Goal: Task Accomplishment & Management: Complete application form

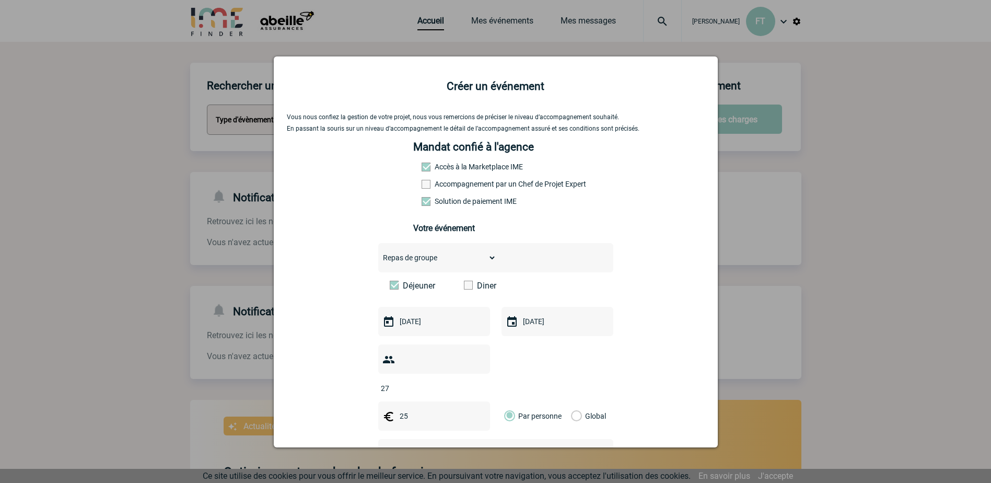
select select "3"
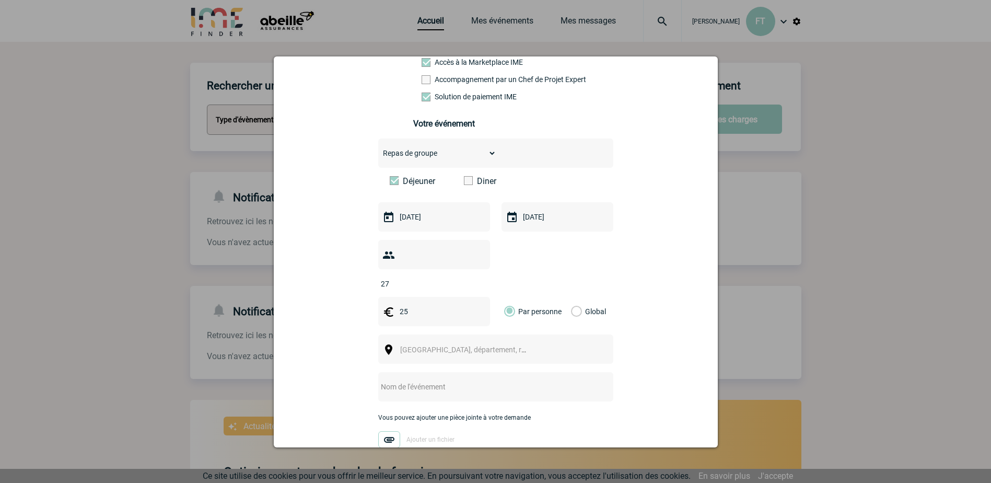
click at [407, 345] on span "Ville, département, région..." at bounding box center [472, 349] width 145 height 8
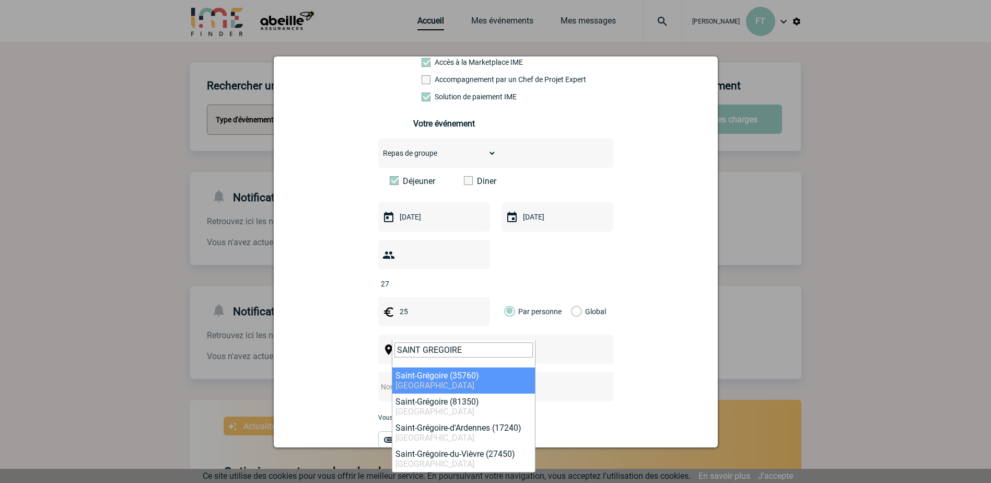
type input "SAINT GREGOIRE"
select select "2251"
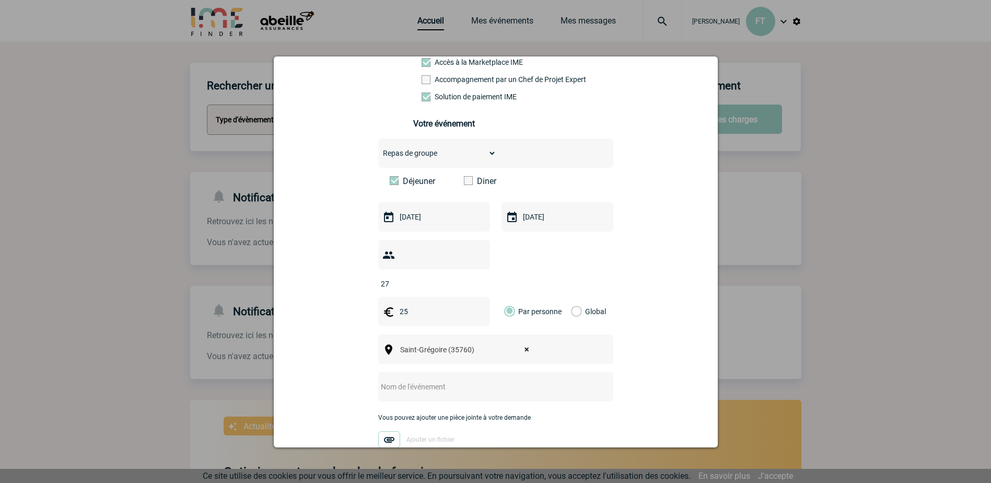
click at [413, 380] on input "text" at bounding box center [481, 387] width 207 height 14
type input "r"
click at [500, 380] on input "R5 - Déjeuner réunion régionale du 202/11/2025" at bounding box center [481, 387] width 207 height 14
click at [478, 380] on input "R5 - Déjeuner réunion régionale du 20/11/2025" at bounding box center [481, 387] width 207 height 14
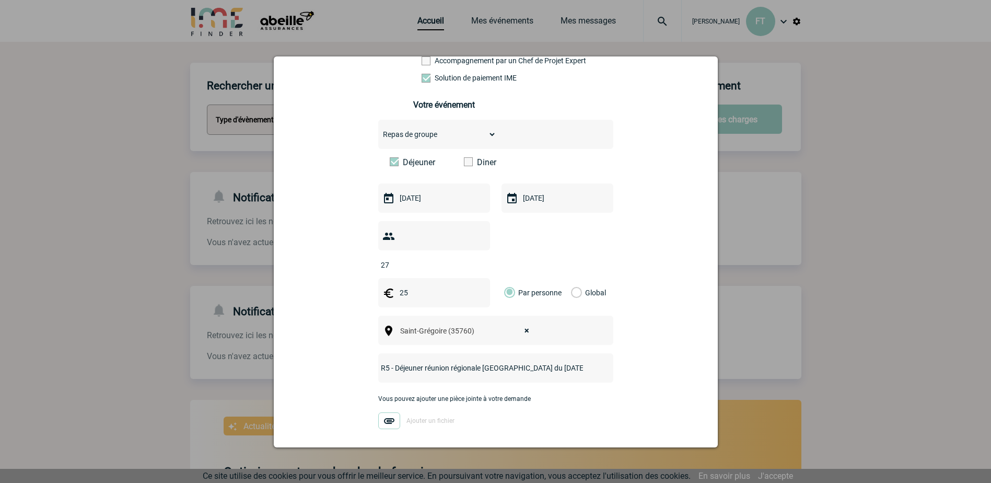
scroll to position [168, 0]
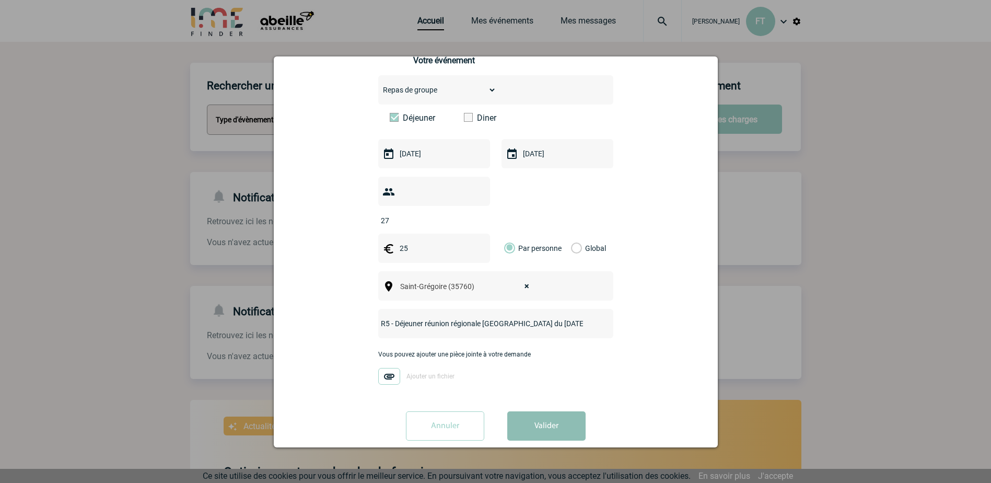
type input "R5 - Déjeuner réunion régionale [GEOGRAPHIC_DATA] du [DATE]"
click at [535, 411] on button "Valider" at bounding box center [546, 425] width 78 height 29
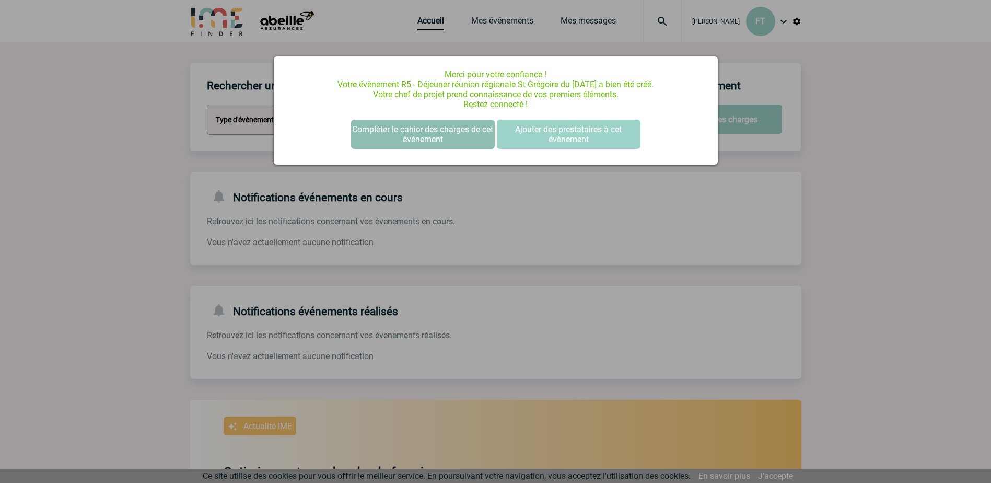
click at [403, 133] on button "Compléter le cahier des charges de cet événement" at bounding box center [423, 134] width 144 height 29
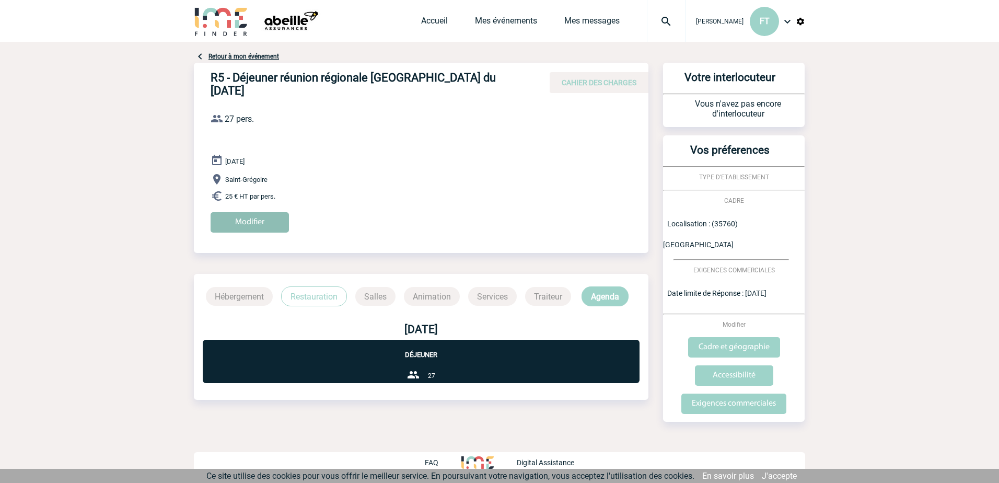
click at [251, 214] on input "Modifier" at bounding box center [250, 222] width 78 height 20
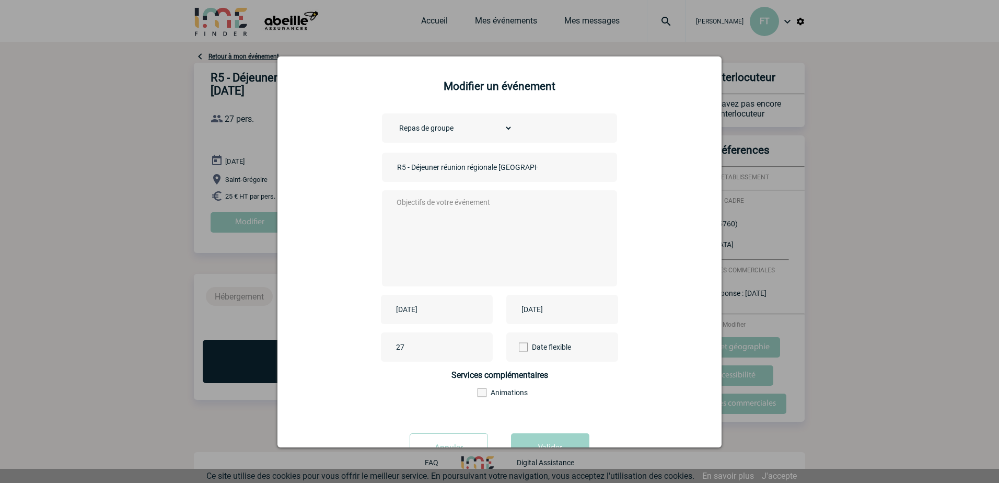
click at [436, 206] on textarea at bounding box center [497, 237] width 206 height 84
type textarea "p"
type textarea "Prévoir un déjeuner assis comprenant plat - dessert - boissons chaudes, soft Me…"
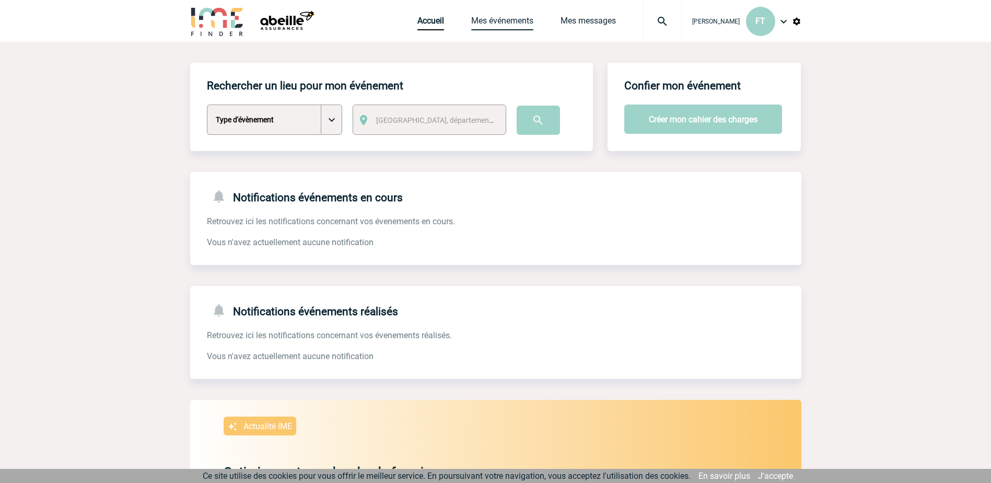
click at [329, 20] on link "Mes événements" at bounding box center [502, 23] width 62 height 15
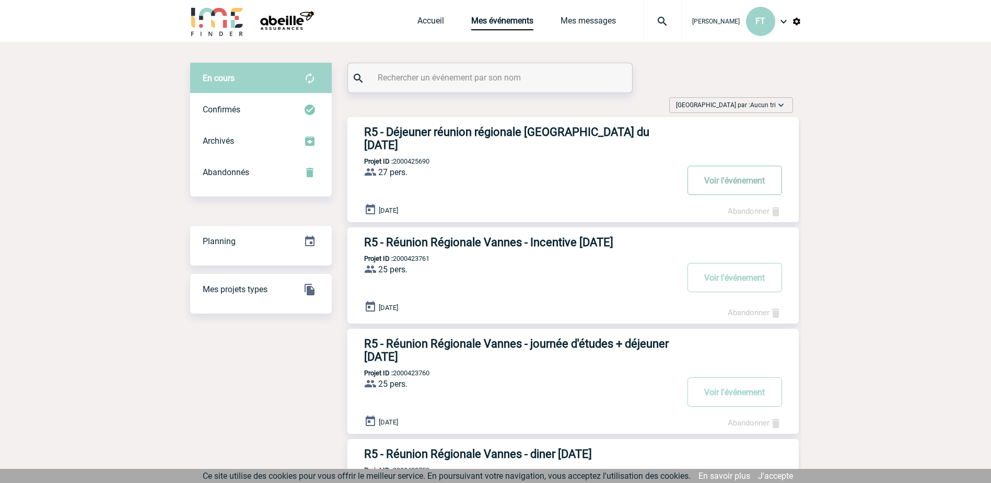
click at [728, 167] on button "Voir l'événement" at bounding box center [734, 180] width 95 height 29
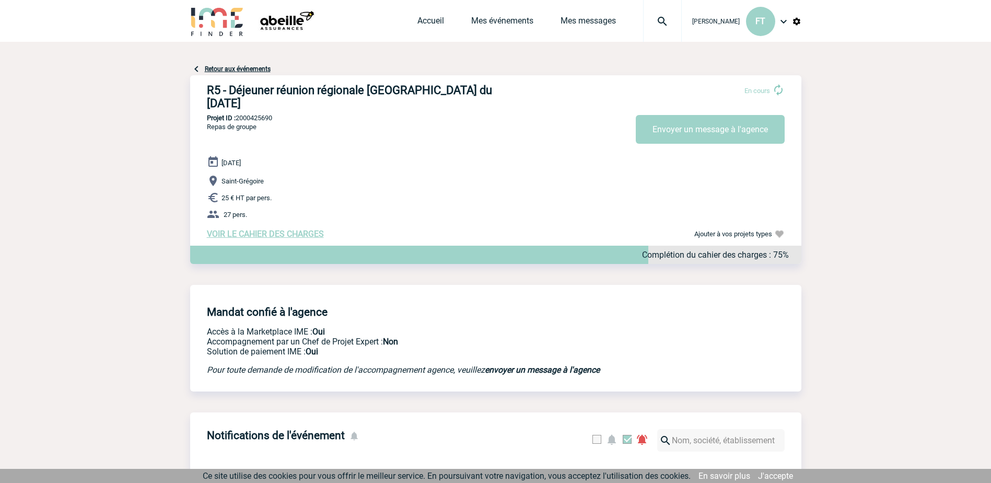
click at [231, 229] on span "VOIR LE CAHIER DES CHARGES" at bounding box center [265, 234] width 117 height 10
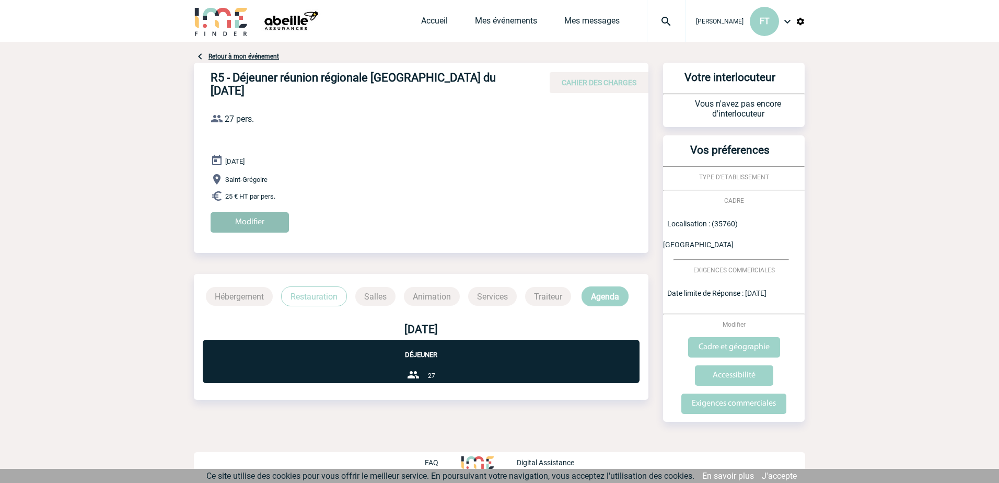
click at [237, 212] on input "Modifier" at bounding box center [250, 222] width 78 height 20
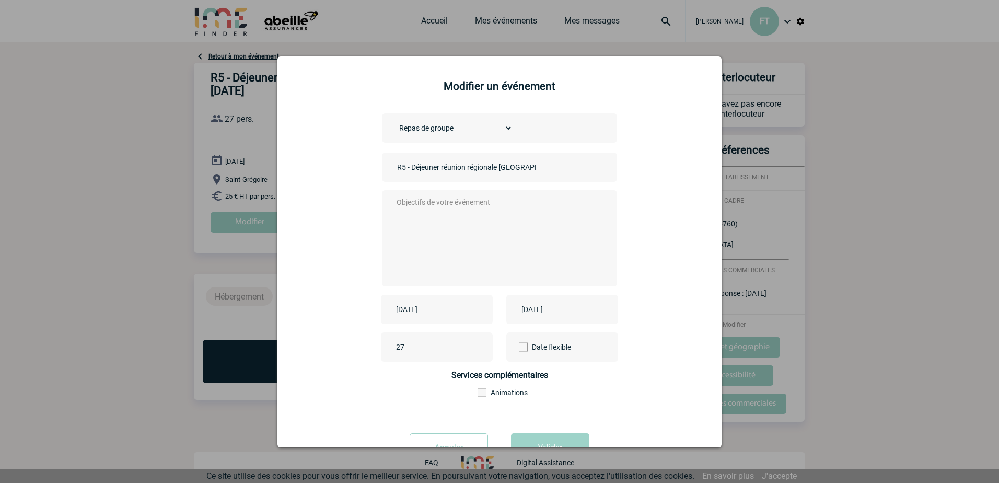
click at [496, 203] on textarea at bounding box center [497, 237] width 206 height 84
click at [481, 209] on textarea "Déjeuner assis comprenant : plat - dessert - soft - boisson chaudes" at bounding box center [497, 237] width 206 height 84
click at [546, 213] on textarea "Déjeuner assis comprenant : plat - dessert - soft - boissons chaudes" at bounding box center [497, 237] width 206 height 84
click at [468, 232] on textarea "Déjeuner assis comprenant : plat - dessert - soft - boissons chaudes Interroger…" at bounding box center [497, 237] width 206 height 84
click at [492, 226] on textarea "Déjeuner assis comprenant : plat - dessert - soft - boissons chaudes Interroger…" at bounding box center [497, 237] width 206 height 84
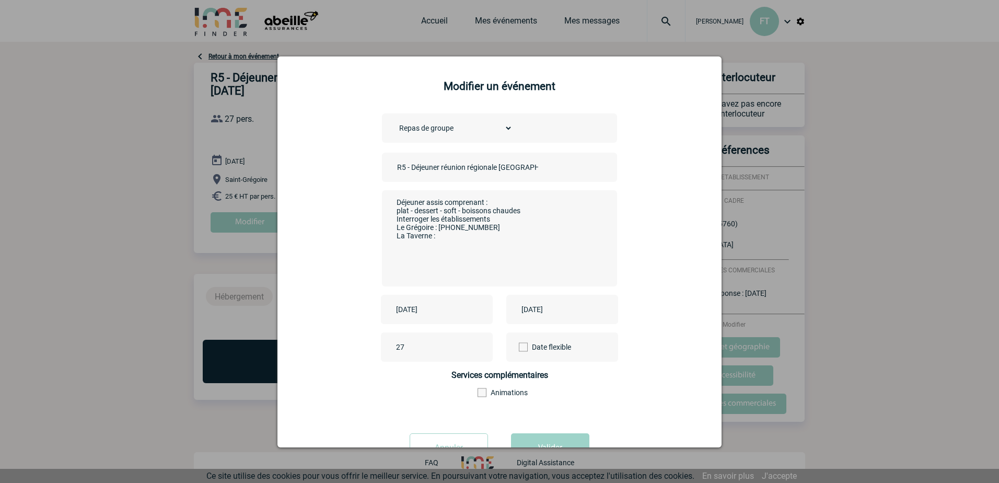
click at [483, 237] on textarea "Déjeuner assis comprenant : plat - dessert - soft - boissons chaudes Interroger…" at bounding box center [497, 237] width 206 height 84
click at [502, 214] on textarea "Déjeuner assis comprenant : plat - dessert - soft - boissons chaudes Interroger…" at bounding box center [497, 237] width 206 height 84
click at [498, 220] on textarea "Déjeuner assis comprenant : plat - dessert - soft - boissons chaudes Interroger…" at bounding box center [497, 237] width 206 height 84
click at [496, 242] on textarea "Déjeuner assis comprenant : plat - dessert - soft - boissons chaudes Interroger…" at bounding box center [497, 237] width 206 height 84
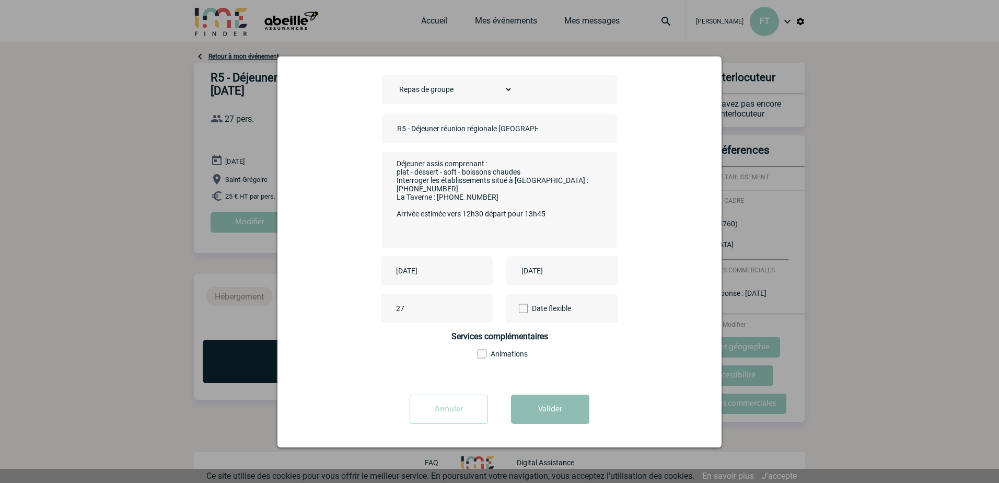
type textarea "Déjeuner assis comprenant : plat - dessert - soft - boissons chaudes Interroger…"
click at [550, 411] on button "Valider" at bounding box center [550, 408] width 78 height 29
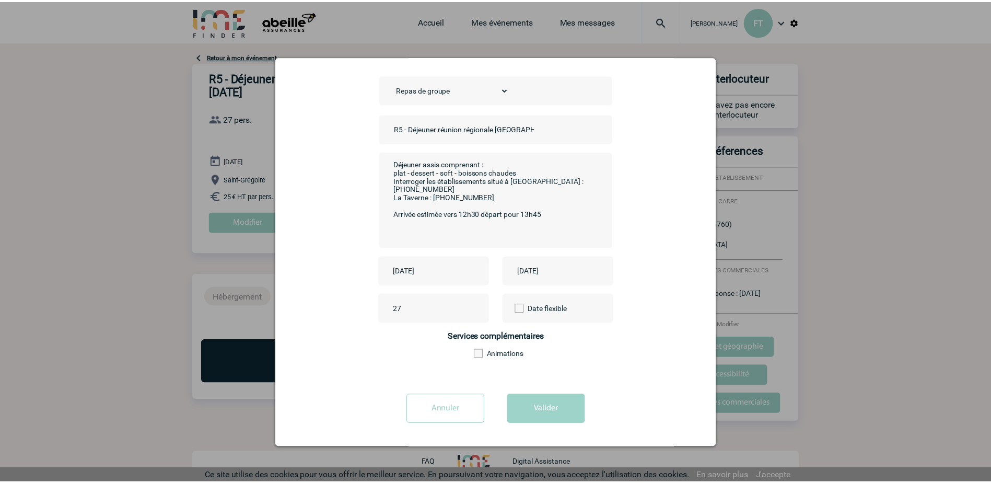
scroll to position [0, 0]
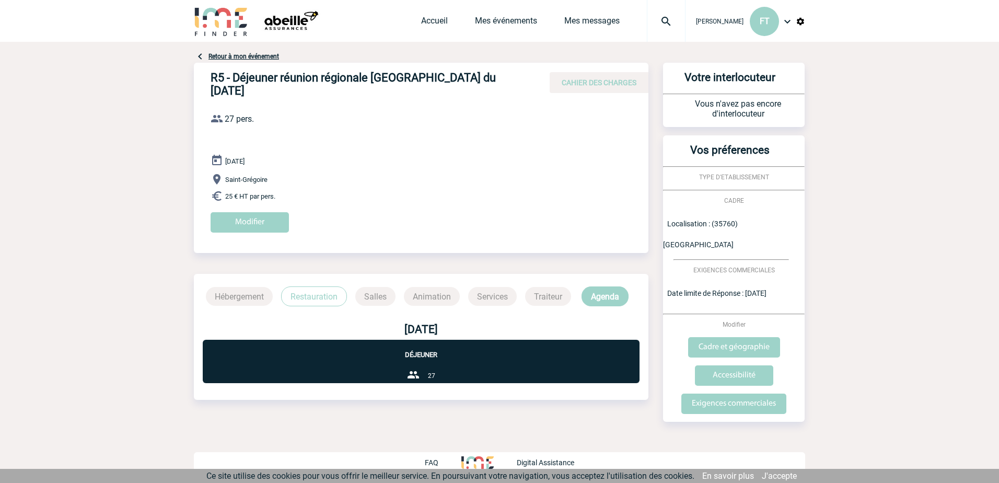
click at [313, 286] on p "Restauration" at bounding box center [314, 296] width 66 height 20
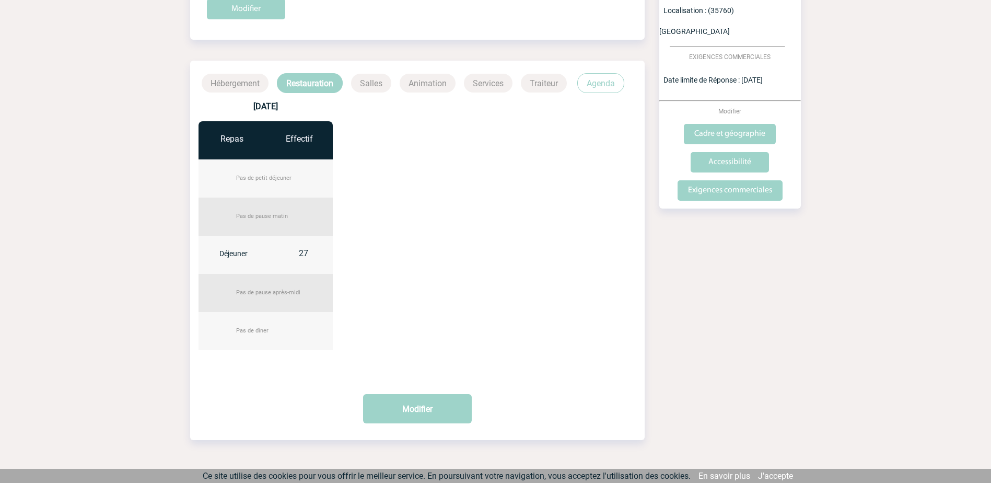
scroll to position [224, 0]
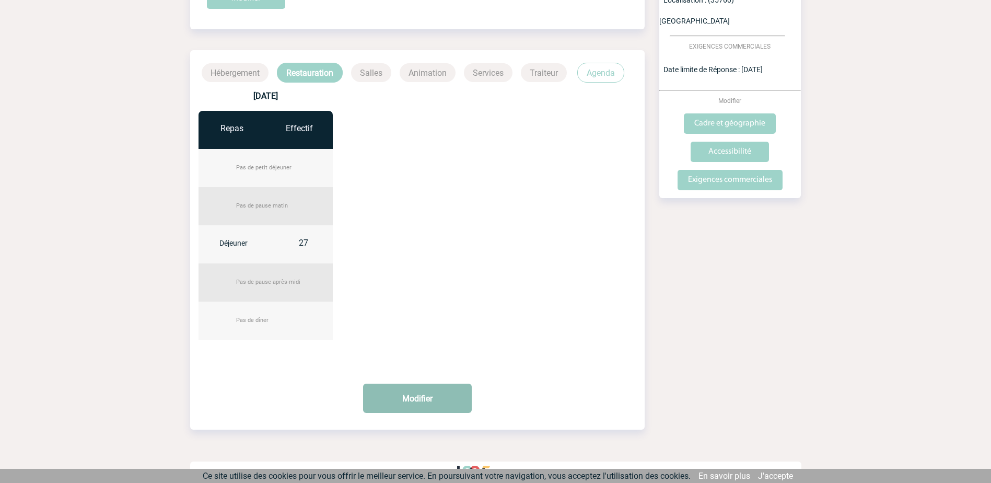
click at [414, 384] on button "Modifier" at bounding box center [417, 397] width 109 height 29
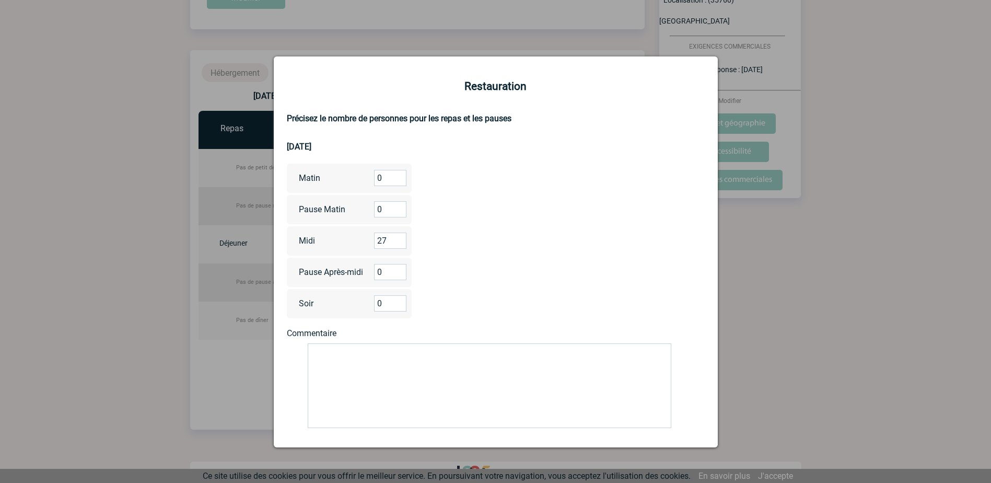
click at [355, 359] on textarea at bounding box center [490, 385] width 364 height 85
click at [761, 370] on div at bounding box center [495, 241] width 991 height 483
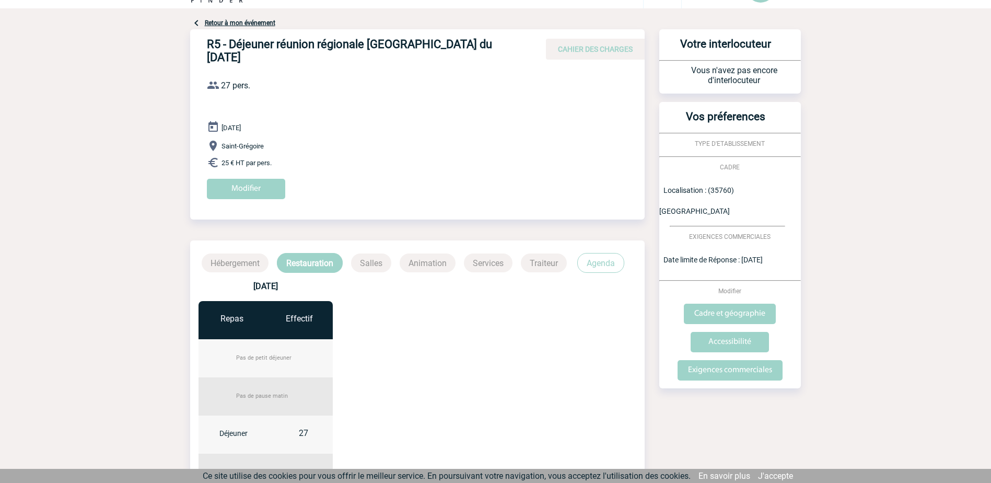
scroll to position [0, 0]
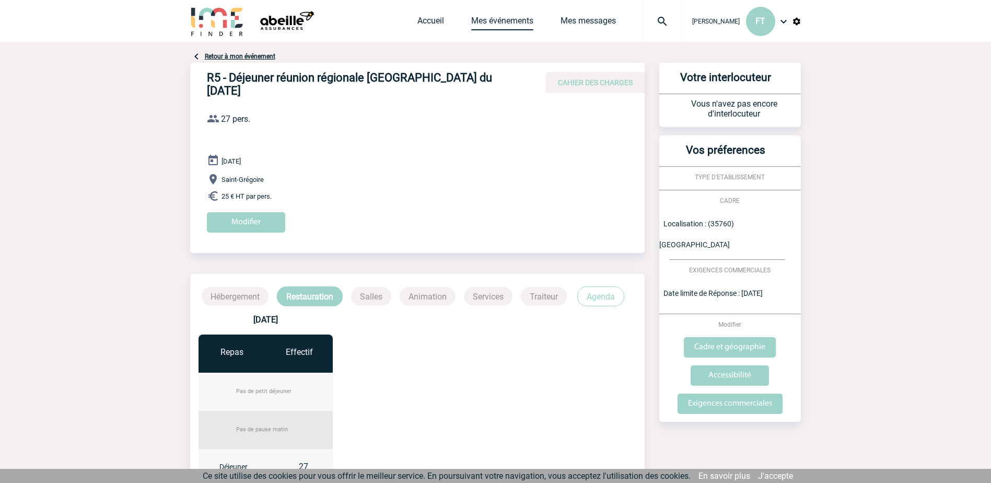
click at [493, 18] on link "Mes événements" at bounding box center [502, 23] width 62 height 15
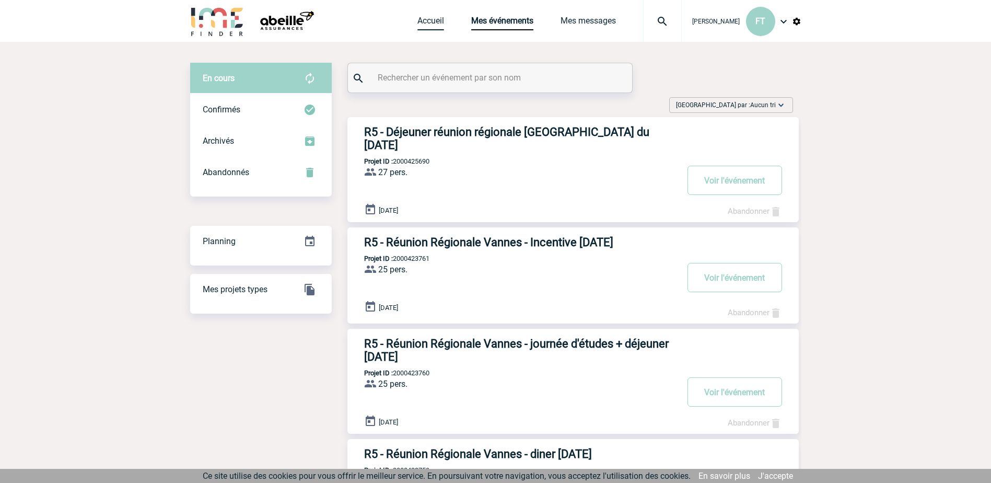
click at [417, 18] on link "Accueil" at bounding box center [430, 23] width 27 height 15
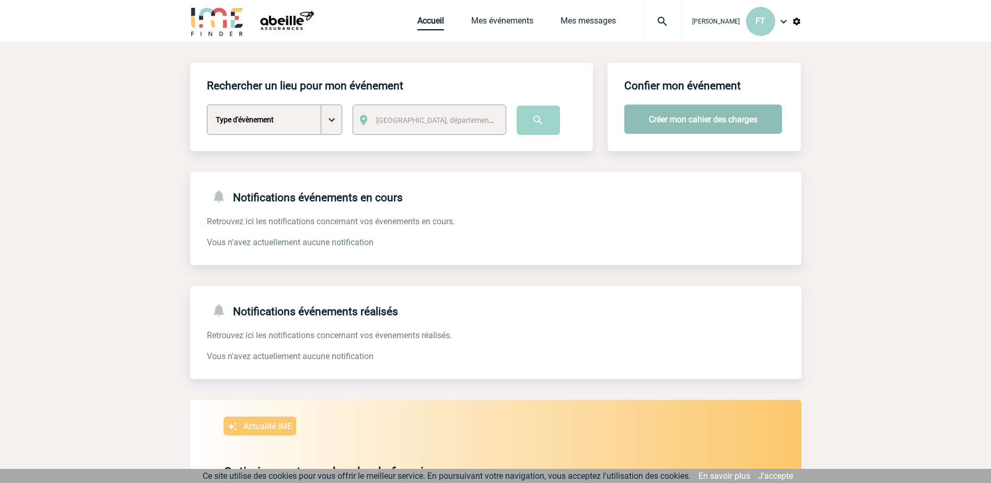
click at [690, 118] on button "Créer mon cahier des charges" at bounding box center [703, 118] width 158 height 29
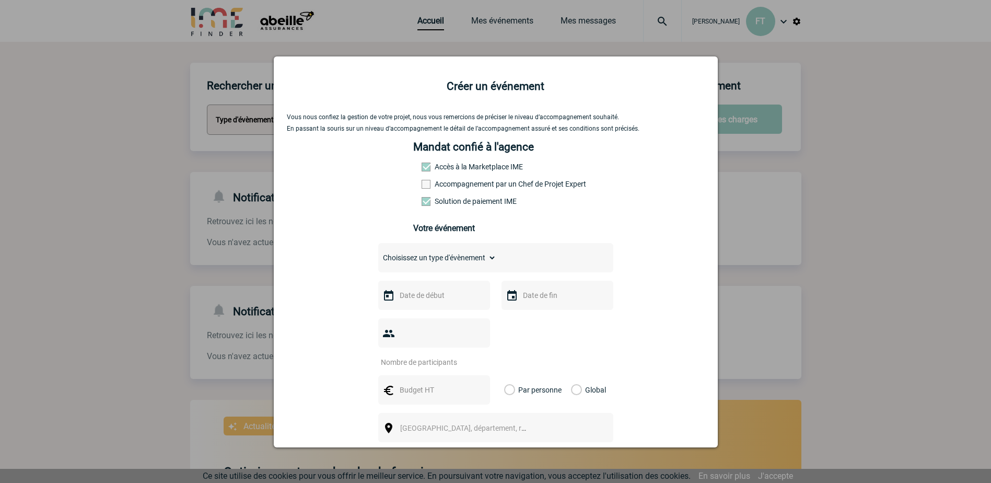
click at [436, 258] on select "Choisissez un type d'évènement Séminaire avec nuitée Séminaire sans nuitée Repa…" at bounding box center [437, 257] width 118 height 15
select select "3"
click at [378, 253] on select "Choisissez un type d'évènement Séminaire avec nuitée Séminaire sans nuitée Repa…" at bounding box center [437, 257] width 118 height 15
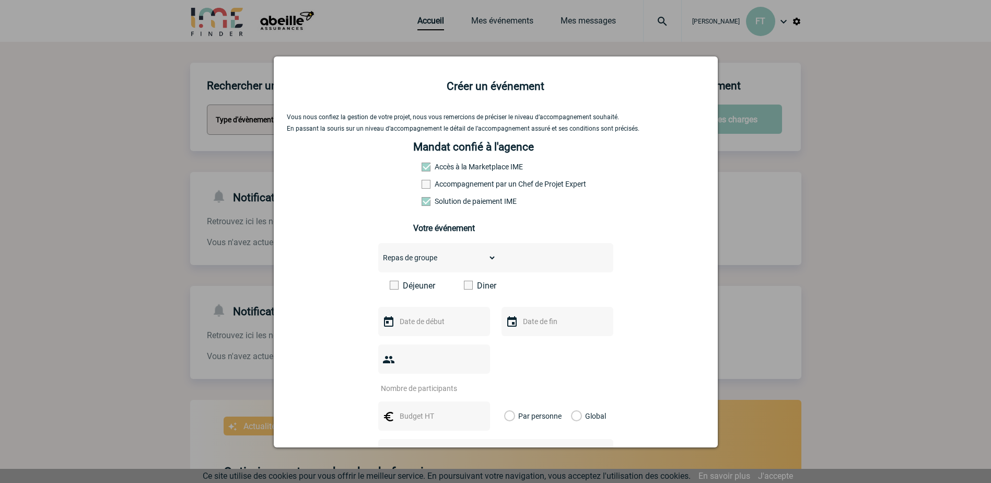
click at [464, 289] on span at bounding box center [468, 285] width 9 height 9
click at [0, 0] on input "Diner" at bounding box center [0, 0] width 0 height 0
click at [433, 323] on input "text" at bounding box center [433, 321] width 72 height 14
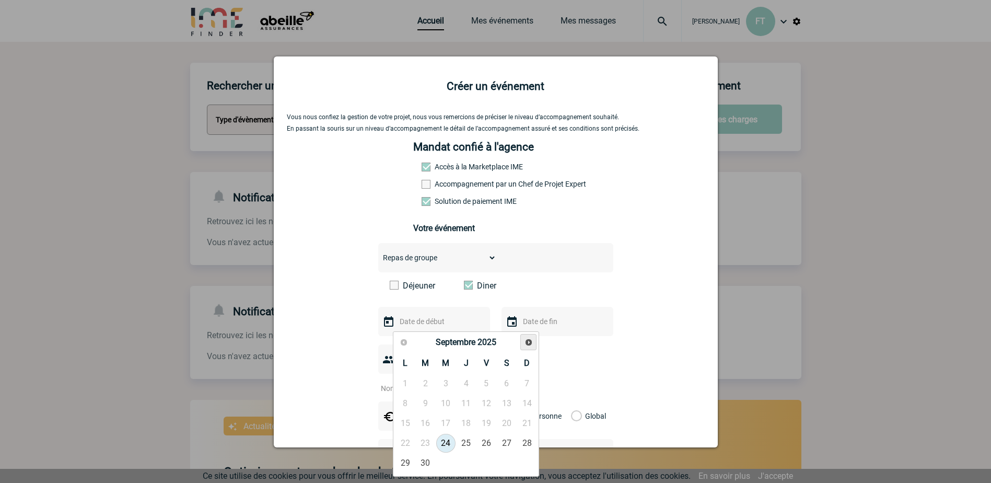
click at [532, 342] on span "Suivant" at bounding box center [528, 342] width 8 height 8
click at [468, 439] on link "20" at bounding box center [466, 443] width 19 height 19
type input "20-11-2025"
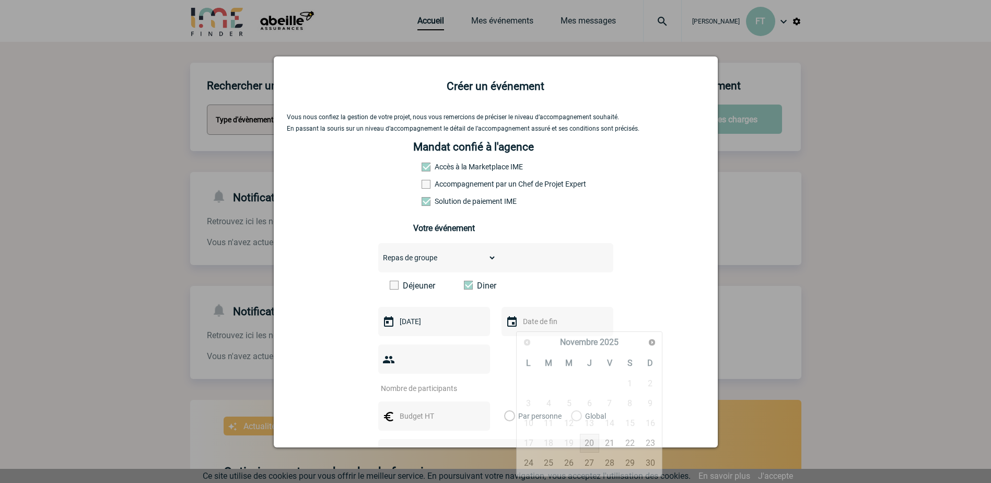
click at [536, 326] on input "text" at bounding box center [556, 321] width 72 height 14
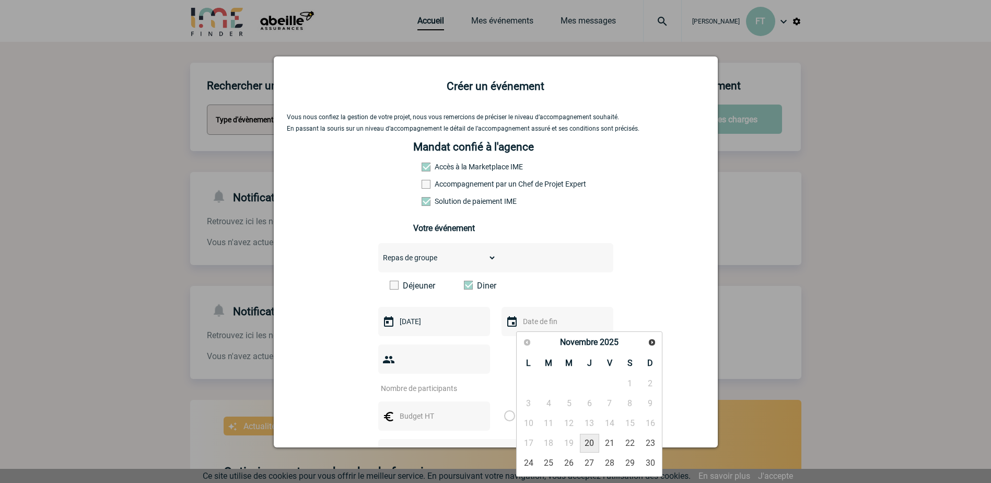
drag, startPoint x: 586, startPoint y: 442, endPoint x: 580, endPoint y: 438, distance: 7.5
click at [586, 441] on link "20" at bounding box center [589, 443] width 19 height 19
type input "20-11-2025"
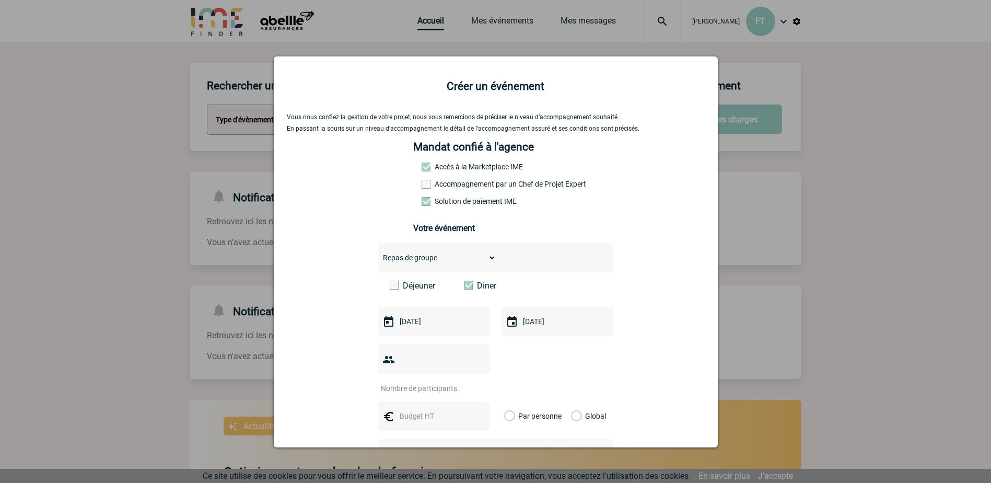
click at [432, 381] on input "number" at bounding box center [427, 388] width 98 height 14
type input "27"
click at [433, 406] on div at bounding box center [434, 415] width 112 height 29
click at [425, 409] on input "text" at bounding box center [433, 416] width 72 height 14
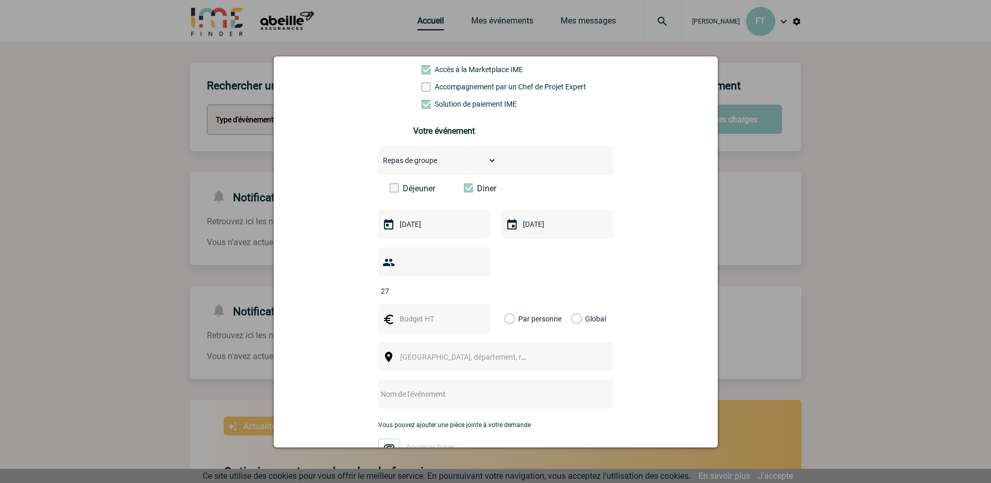
scroll to position [104, 0]
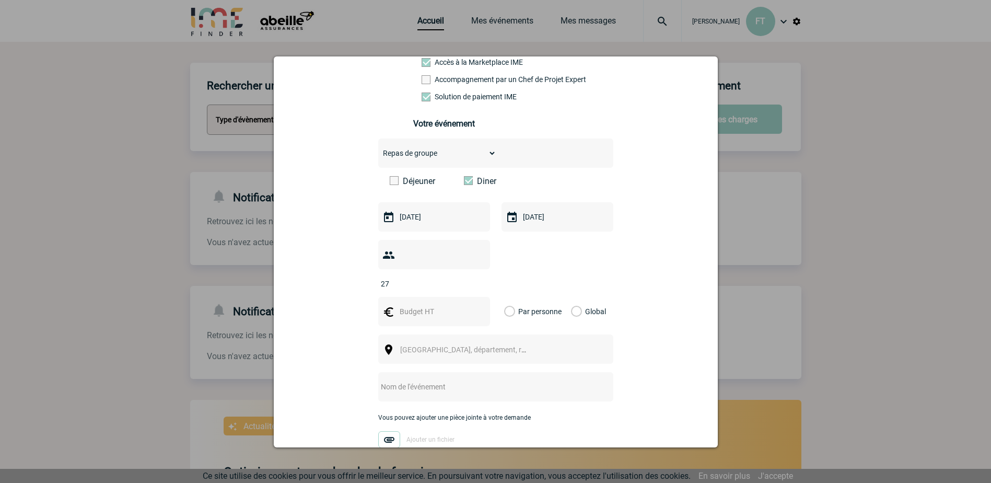
click at [418, 305] on input "text" at bounding box center [433, 312] width 72 height 14
type input "40"
click at [507, 297] on label "Par personne" at bounding box center [509, 311] width 11 height 29
click at [0, 0] on input "Par personne" at bounding box center [0, 0] width 0 height 0
click at [472, 345] on span "Ville, département, région..." at bounding box center [472, 349] width 145 height 8
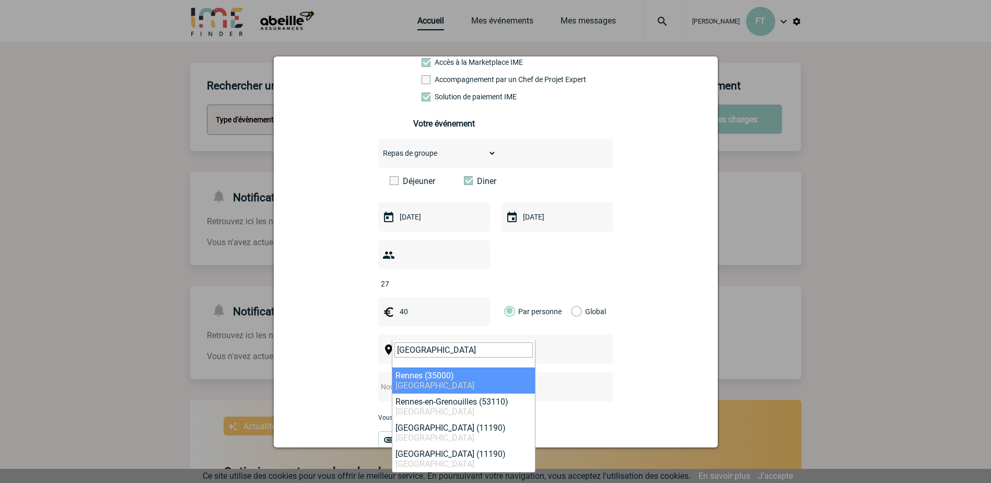
type input "[GEOGRAPHIC_DATA]"
select select "2210"
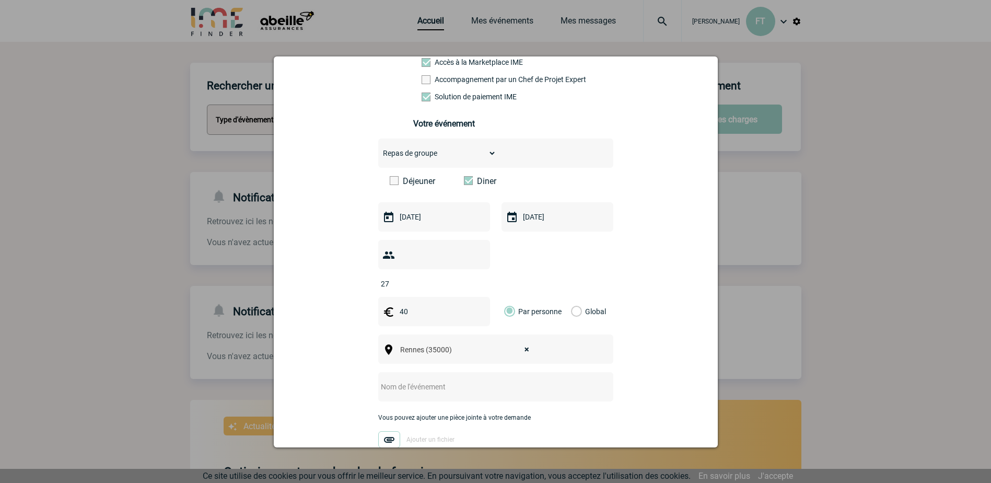
click at [441, 380] on input "text" at bounding box center [481, 387] width 207 height 14
click at [471, 380] on input "R5 - Diner Réunion Régionale du 20/11/2025" at bounding box center [481, 387] width 207 height 14
type input "R5 - Diner Réunion Régionale Saint Grégoire du [DATE]"
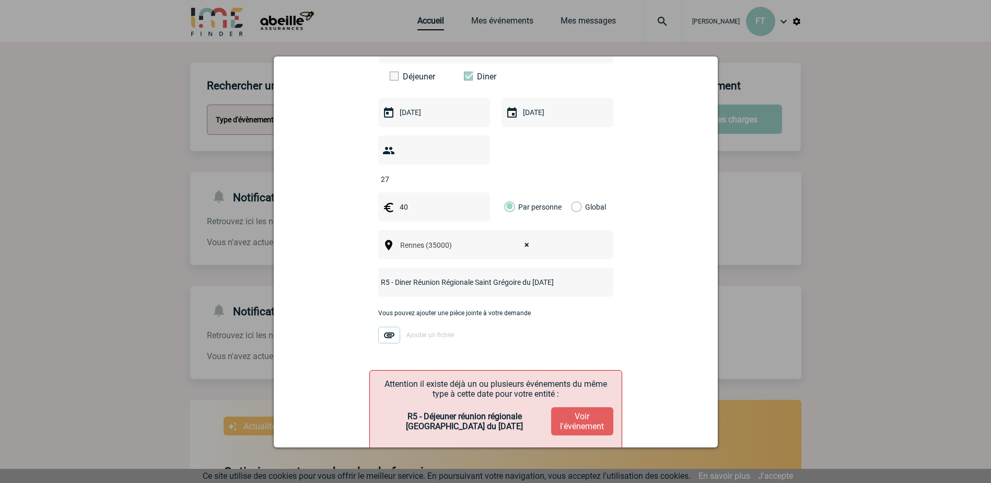
scroll to position [256, 0]
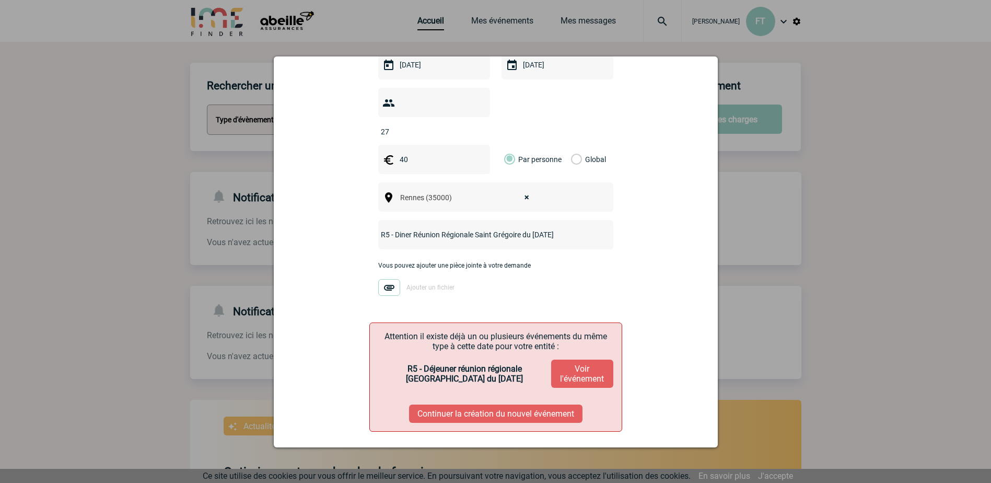
click at [471, 404] on button "Continuer la création du nouvel événement" at bounding box center [495, 413] width 173 height 18
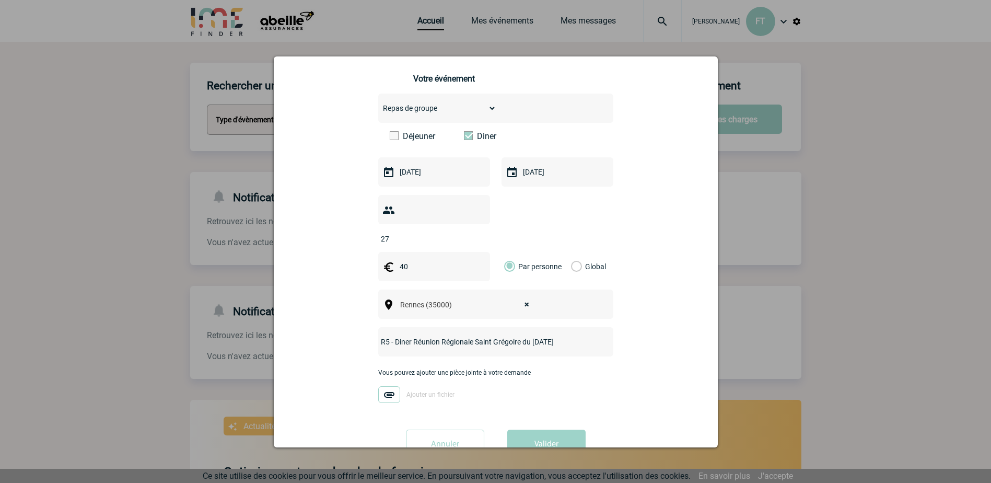
scroll to position [168, 0]
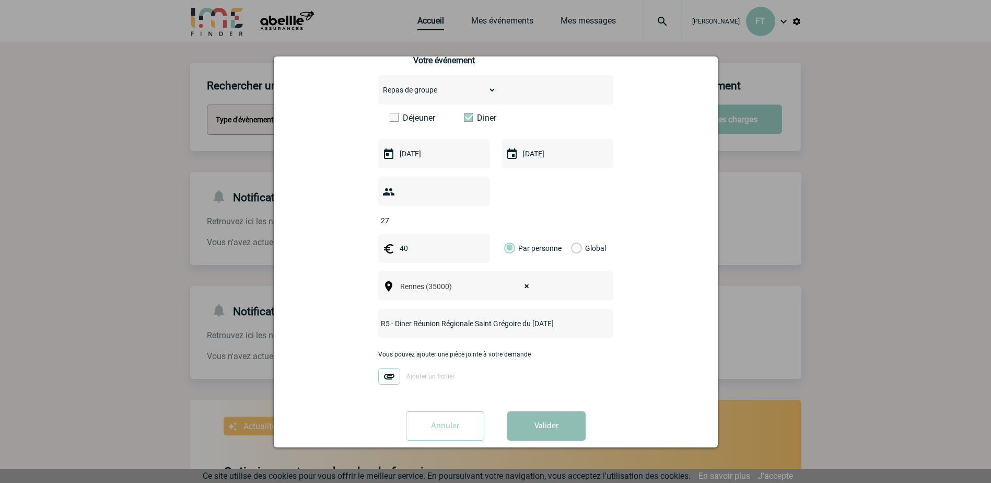
click at [550, 413] on button "Valider" at bounding box center [546, 425] width 78 height 29
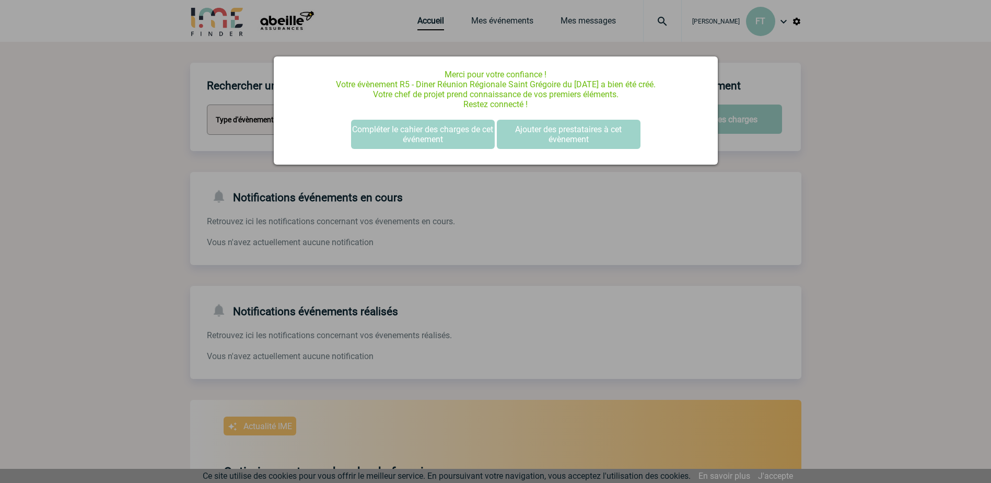
scroll to position [0, 0]
click at [415, 142] on button "Compléter le cahier des charges de cet événement" at bounding box center [423, 134] width 144 height 29
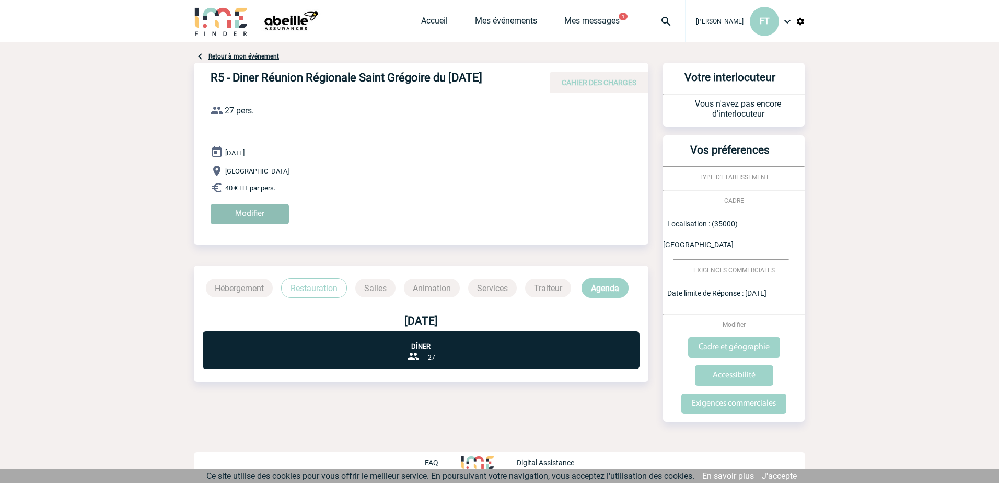
click at [228, 214] on input "Modifier" at bounding box center [250, 214] width 78 height 20
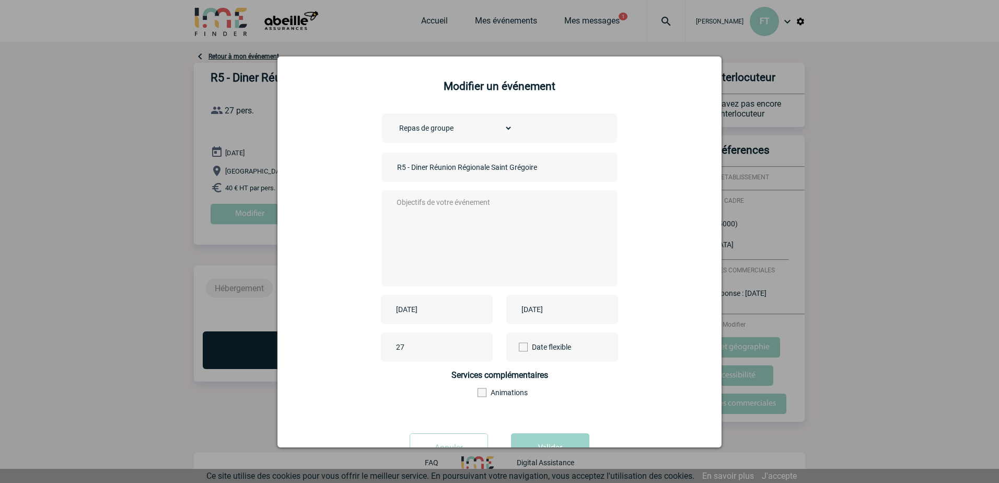
click at [429, 203] on textarea at bounding box center [497, 237] width 206 height 84
click at [592, 211] on textarea "Organisation d'un diner pour l'équipe comprenant Apéritif, entrée, plat, desser…" at bounding box center [497, 237] width 206 height 84
click at [532, 237] on textarea "Organisation d'un diner pour l'équipe comprenant Apéritif, entrée, plat, desser…" at bounding box center [497, 237] width 206 height 84
click at [440, 229] on textarea "Organisation d'un diner pour l'équipe comprenant Apéritif, entrée, plat, desser…" at bounding box center [497, 237] width 206 height 84
click at [583, 231] on textarea "Organisation d'un diner pour l'équipe comprenant Apéritif, entrée, plat, desser…" at bounding box center [497, 237] width 206 height 84
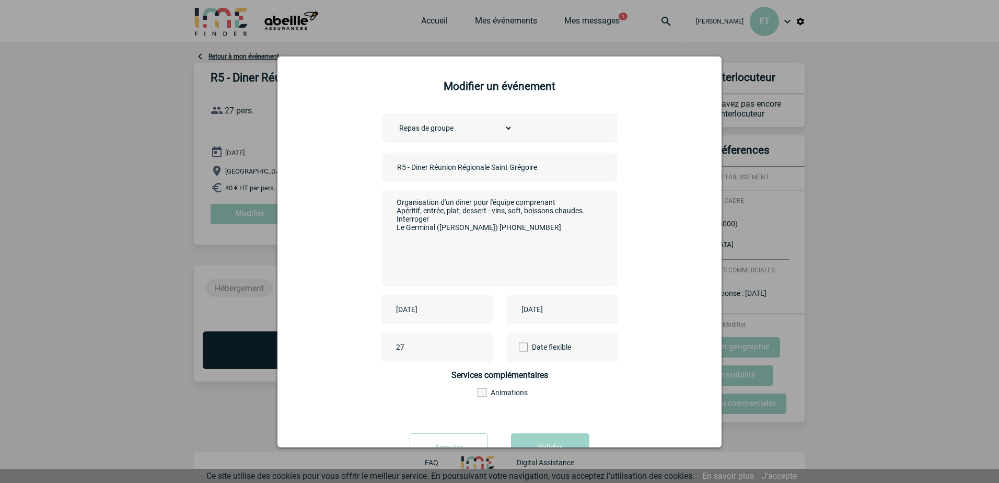
type textarea "Organisation d'un diner pour l'équipe comprenant Apéritif, entrée, plat, desser…"
